Goal: Task Accomplishment & Management: Use online tool/utility

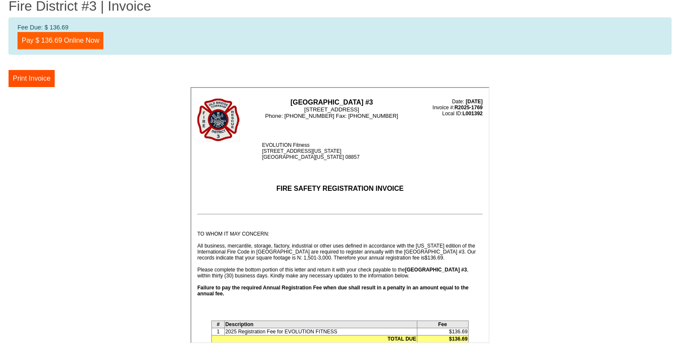
click at [65, 42] on link "Pay $ 136.69 Online Now" at bounding box center [61, 40] width 86 height 17
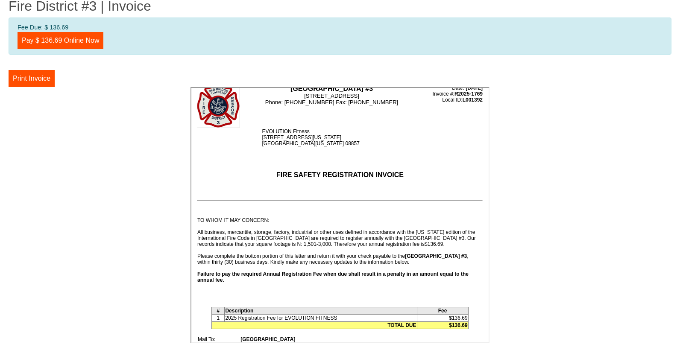
scroll to position [16, 0]
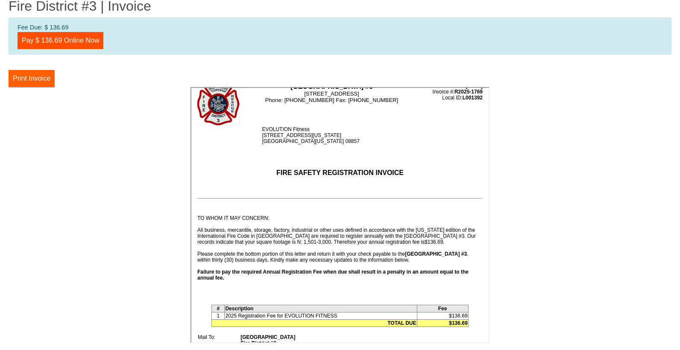
click at [31, 79] on button "Print Invoice" at bounding box center [32, 78] width 46 height 17
